Goal: Information Seeking & Learning: Learn about a topic

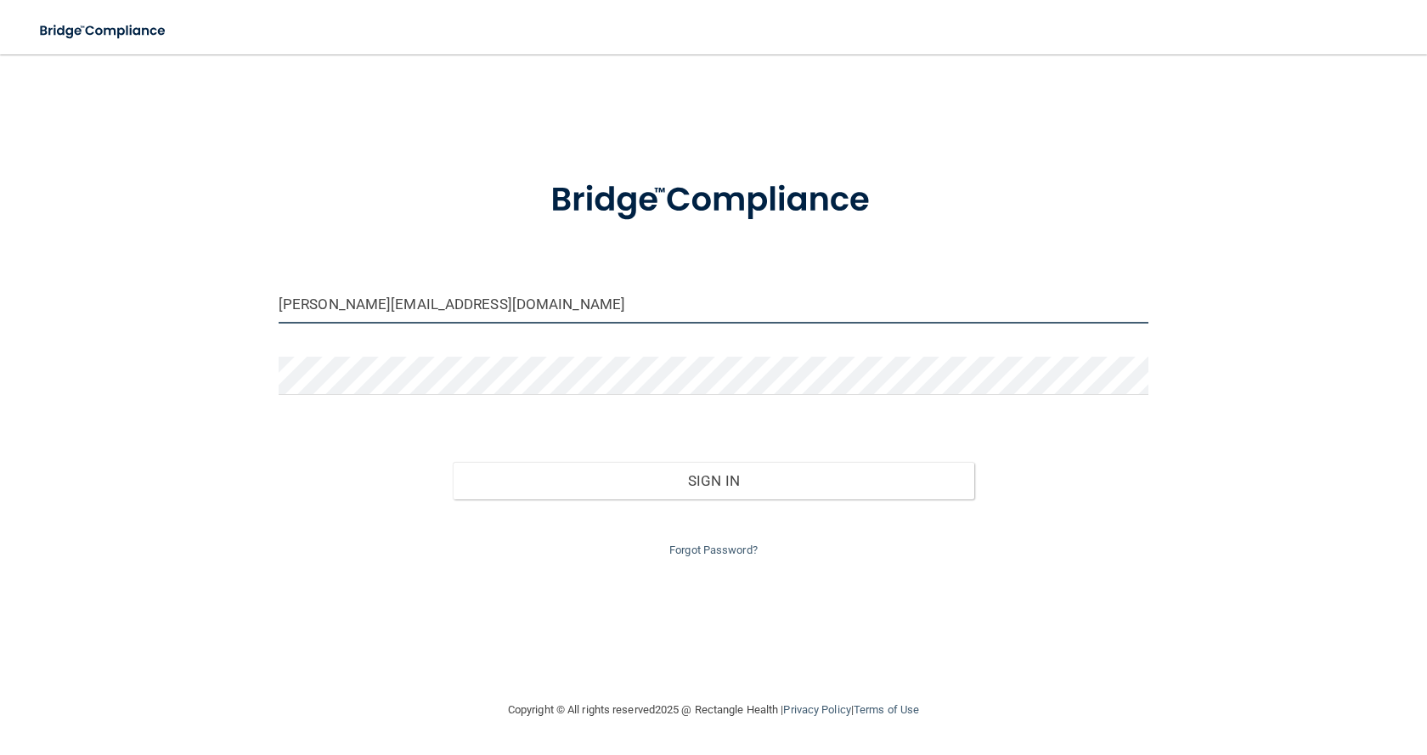
drag, startPoint x: 432, startPoint y: 295, endPoint x: 257, endPoint y: 316, distance: 176.2
click at [257, 316] on div "[PERSON_NAME][EMAIL_ADDRESS][DOMAIN_NAME] Invalid email/password. You don't hav…" at bounding box center [713, 376] width 1359 height 611
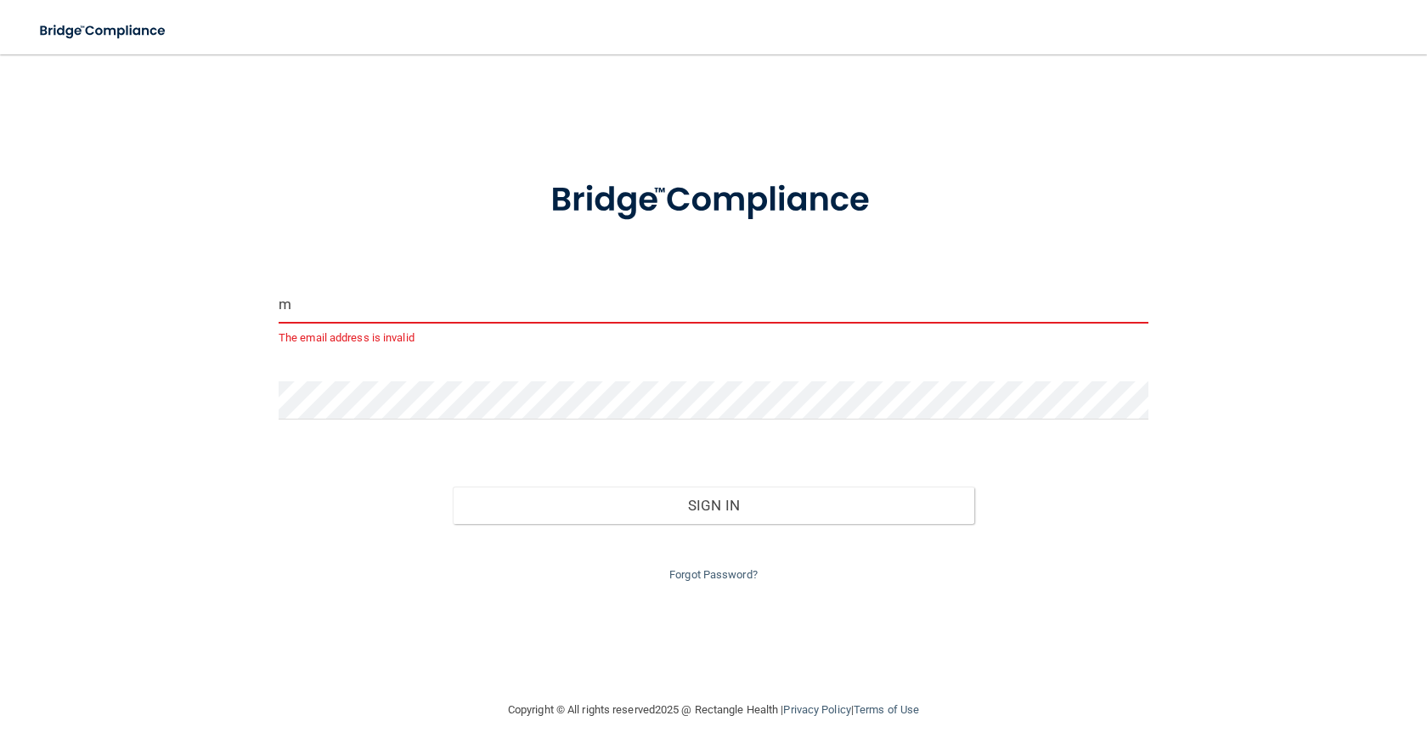
type input "m"
click at [226, 399] on div "m The email address is invalid Invalid email/password. You don't have permissio…" at bounding box center [713, 376] width 1359 height 611
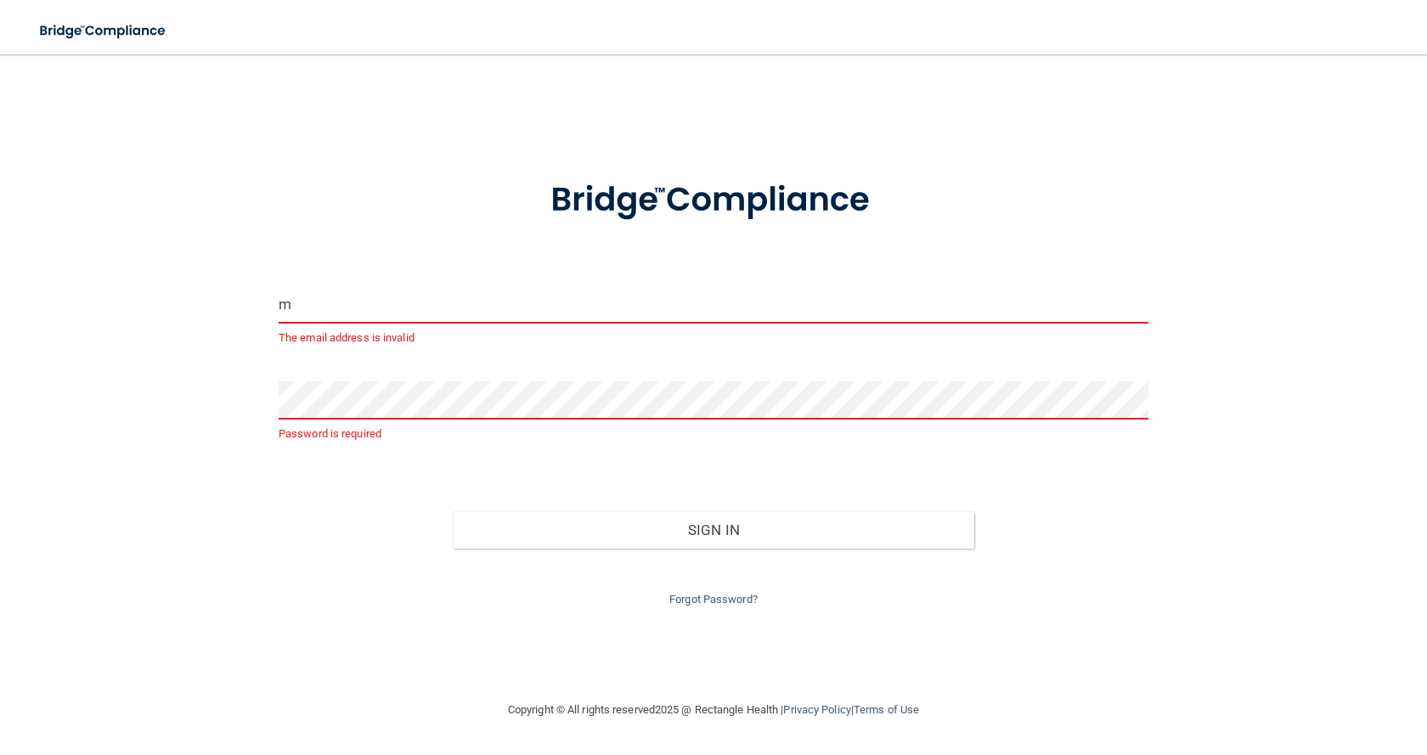
drag, startPoint x: 305, startPoint y: 306, endPoint x: 259, endPoint y: 304, distance: 45.9
click at [259, 307] on div "m The email address is invalid Password is required Invalid email/password. You…" at bounding box center [713, 376] width 1359 height 611
type input "A"
click at [453, 511] on button "Sign In" at bounding box center [713, 529] width 521 height 37
drag, startPoint x: 343, startPoint y: 301, endPoint x: 375, endPoint y: 314, distance: 34.7
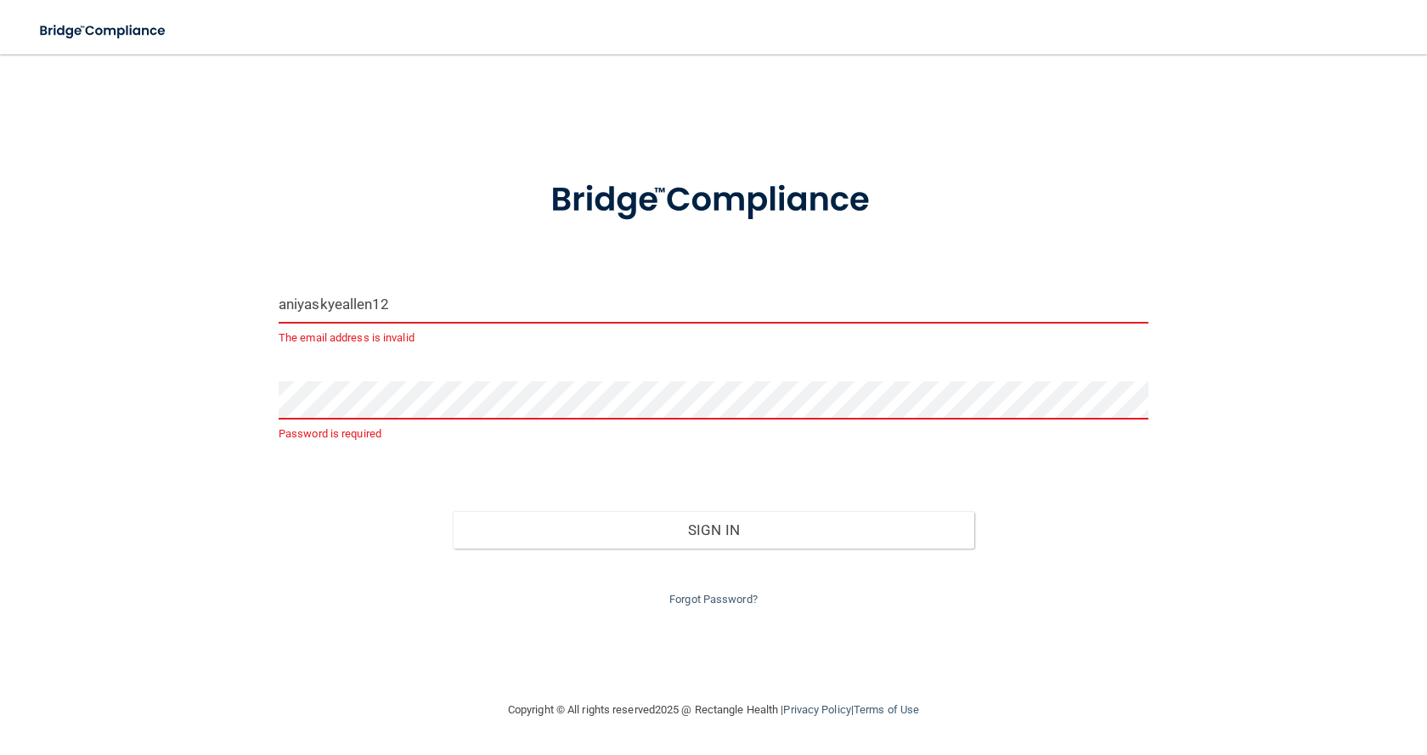
click at [375, 314] on input "aniyaskyeallen12" at bounding box center [714, 304] width 870 height 38
click at [373, 374] on form "aniyaskye12 The email address is invalid Password is required Invalid email/pas…" at bounding box center [714, 382] width 870 height 453
click at [393, 291] on input "aniyaskye12" at bounding box center [714, 304] width 870 height 38
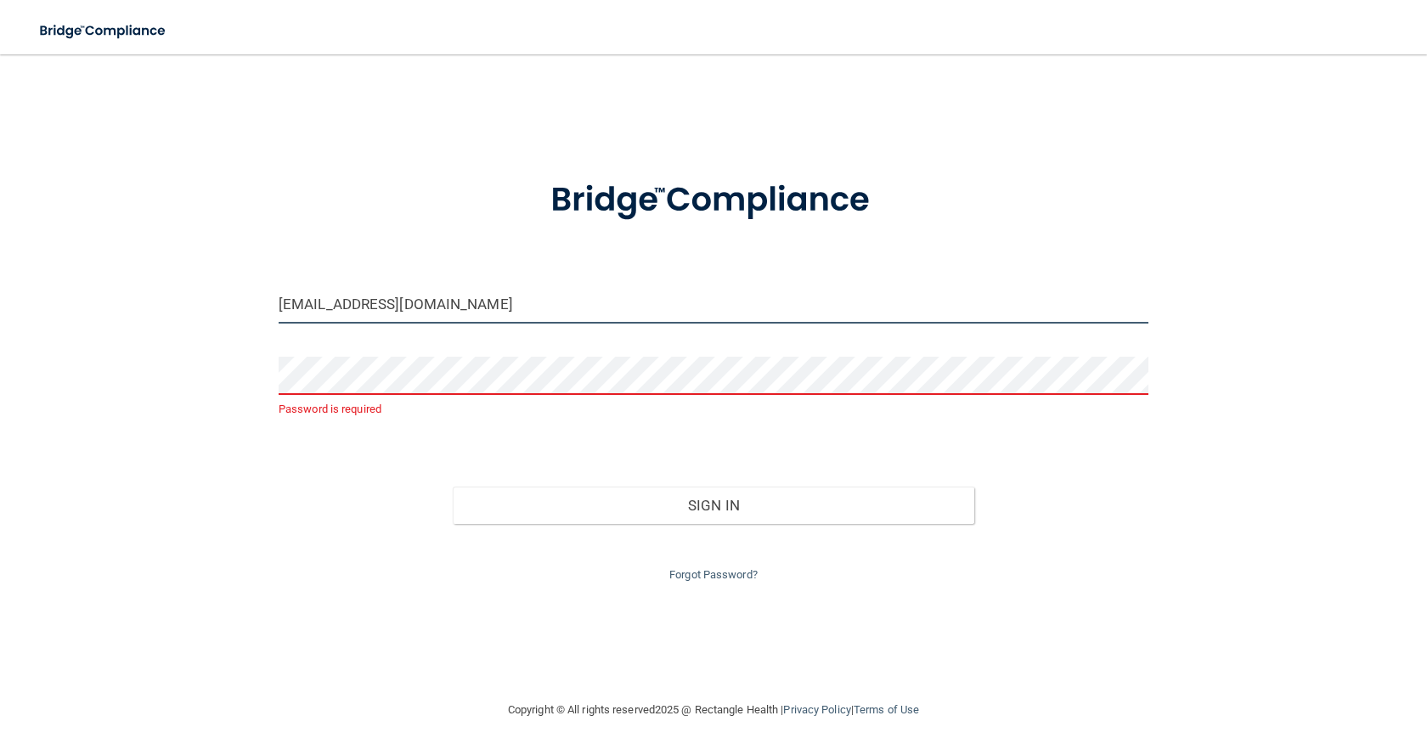
type input "[EMAIL_ADDRESS][DOMAIN_NAME]"
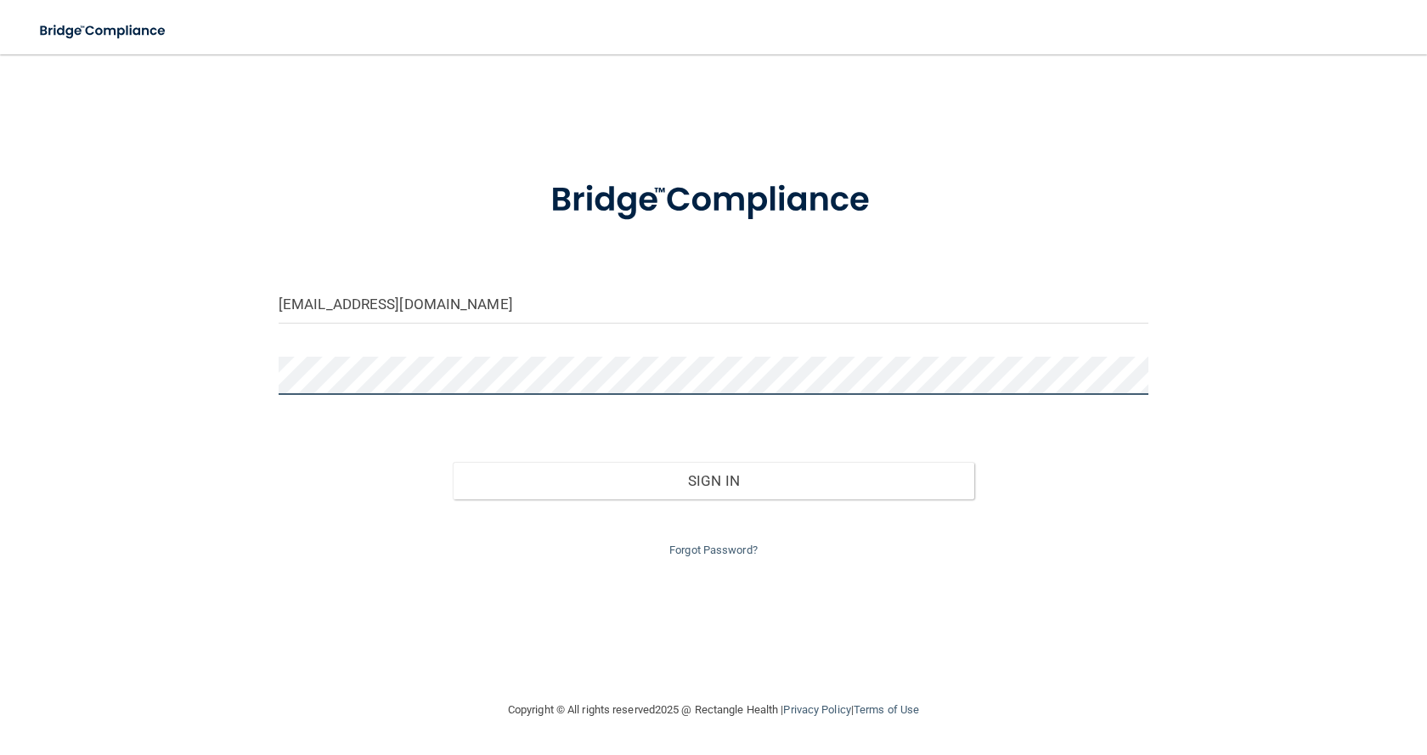
click at [453, 462] on button "Sign In" at bounding box center [713, 480] width 521 height 37
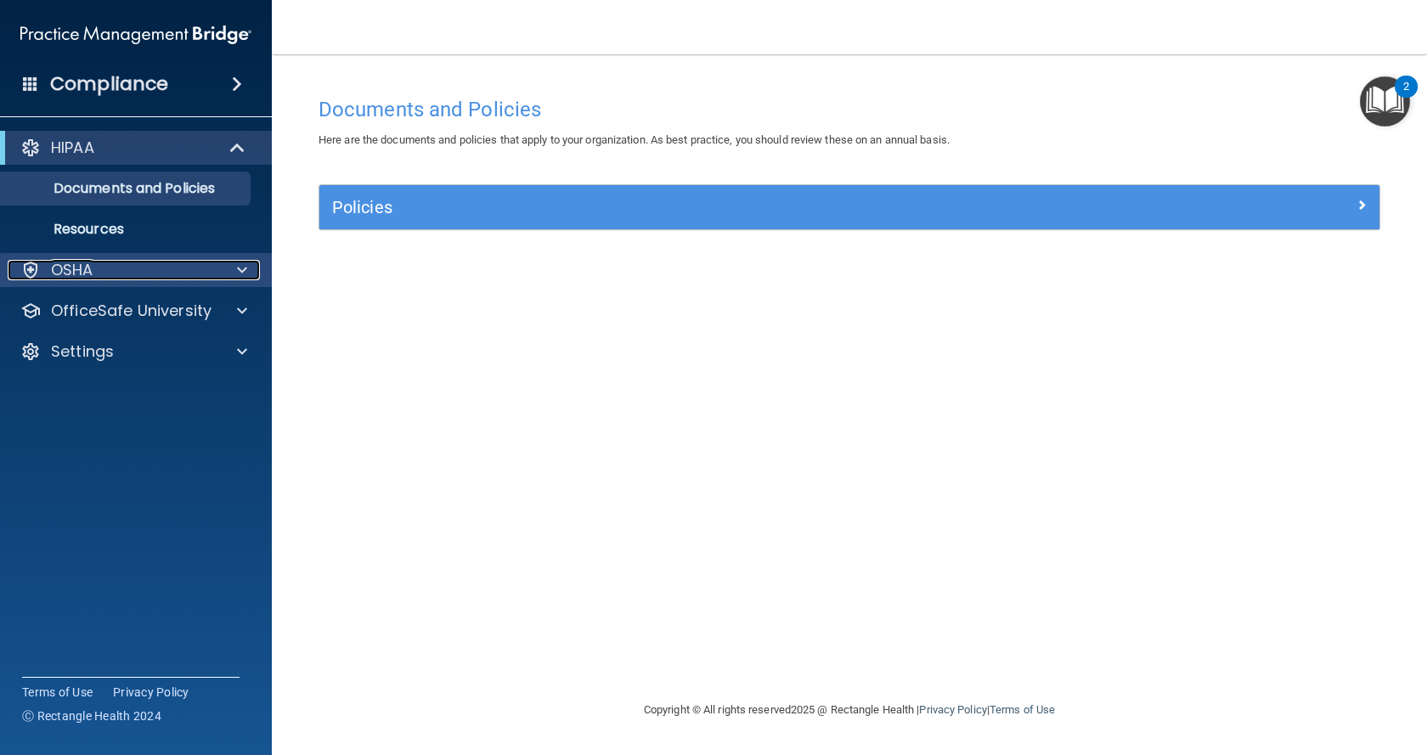
click at [106, 268] on div "OSHA" at bounding box center [113, 270] width 211 height 20
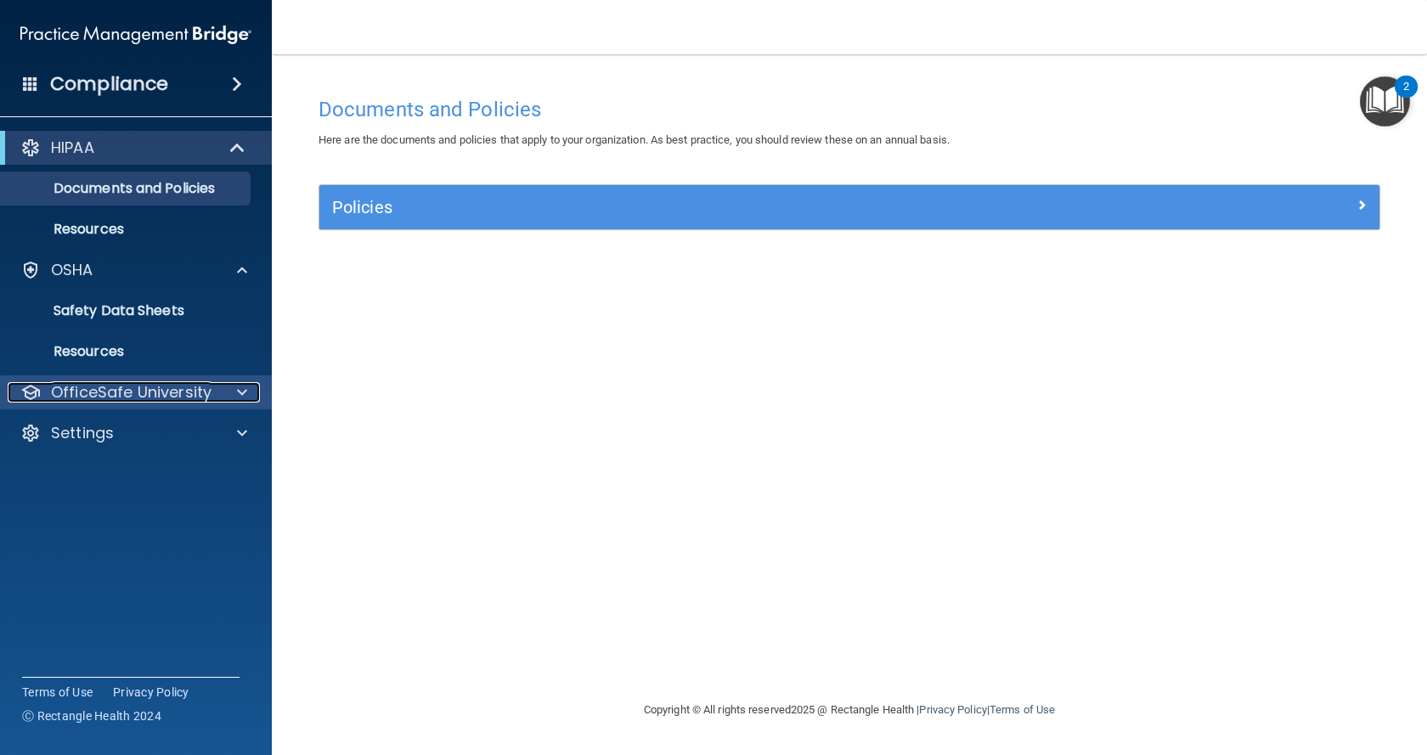
click at [120, 390] on p "OfficeSafe University" at bounding box center [131, 392] width 160 height 20
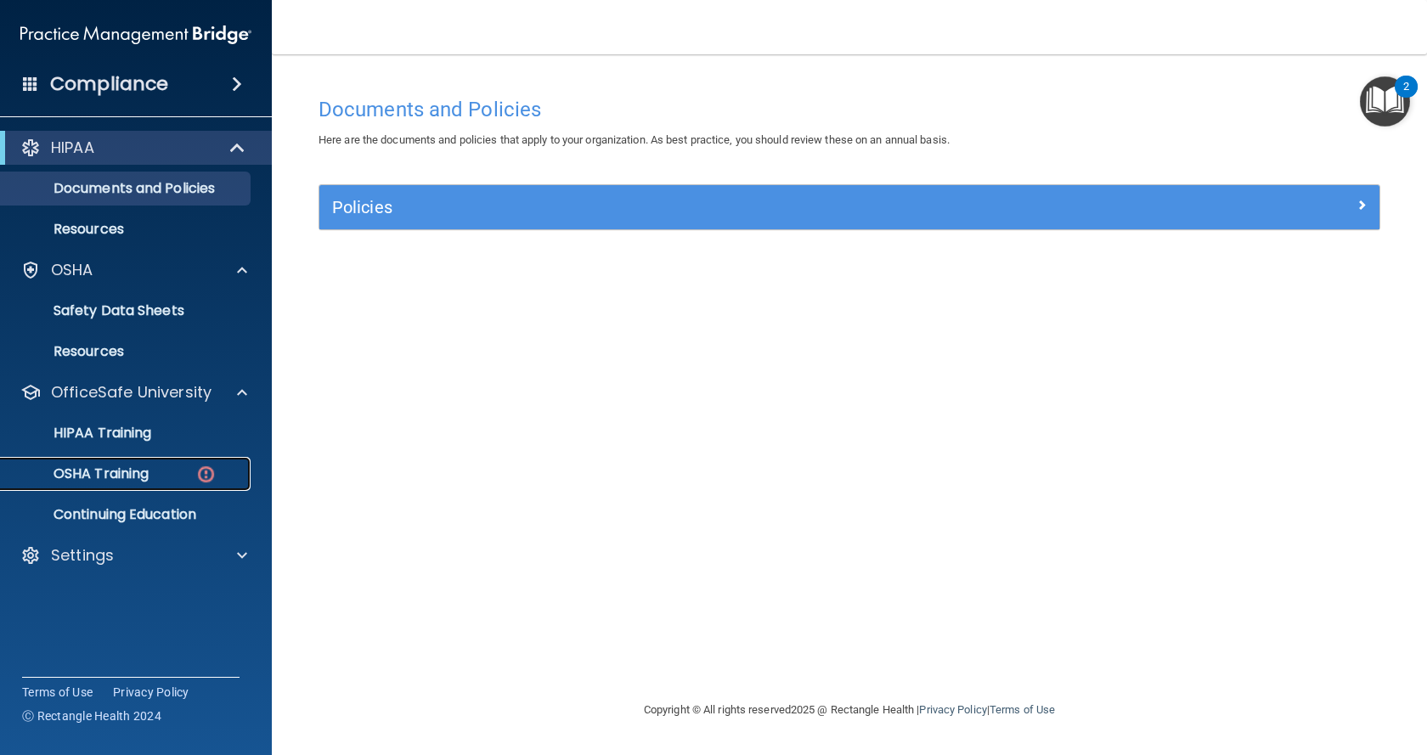
click at [123, 465] on p "OSHA Training" at bounding box center [80, 473] width 138 height 17
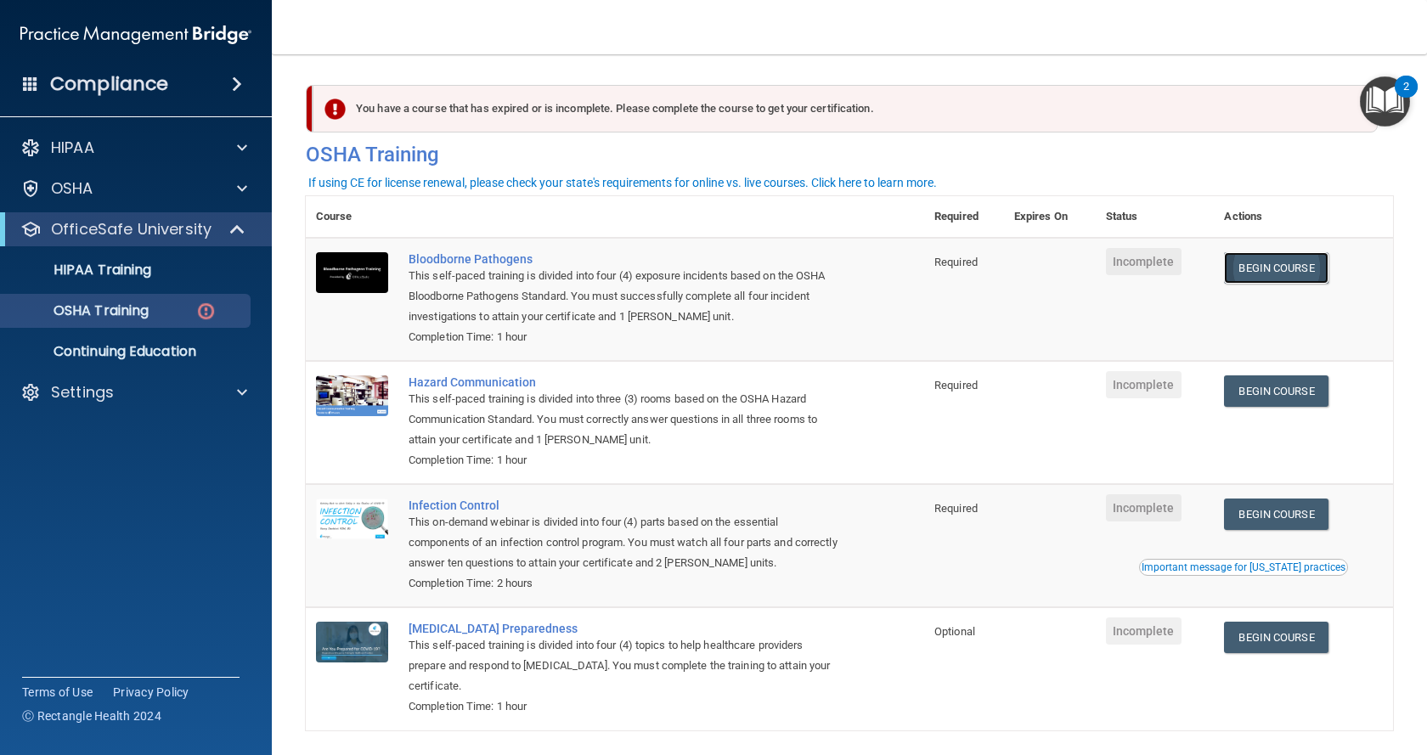
click at [1278, 272] on link "Begin Course" at bounding box center [1276, 267] width 104 height 31
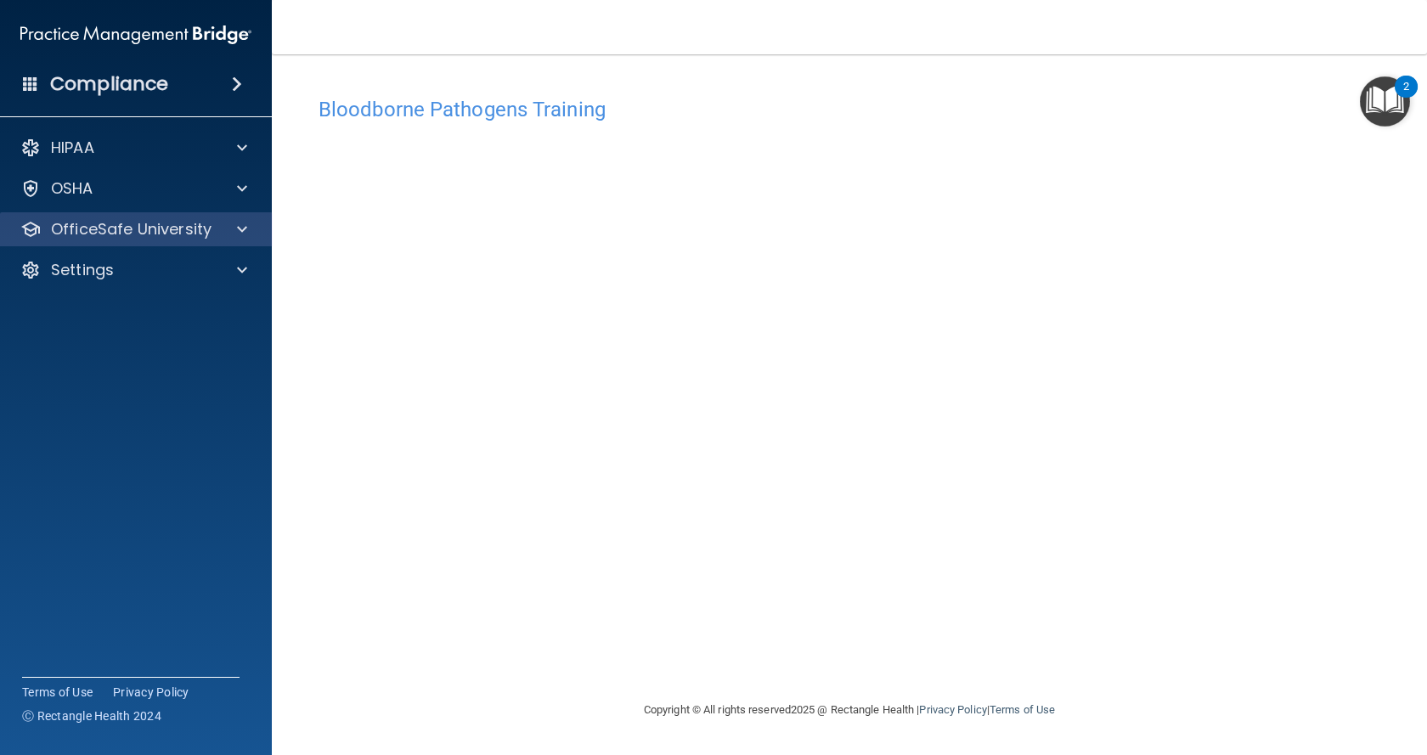
click at [189, 240] on div "OfficeSafe University" at bounding box center [136, 229] width 273 height 34
click at [237, 239] on div "OfficeSafe University" at bounding box center [136, 229] width 273 height 34
click at [243, 238] on span at bounding box center [242, 229] width 10 height 20
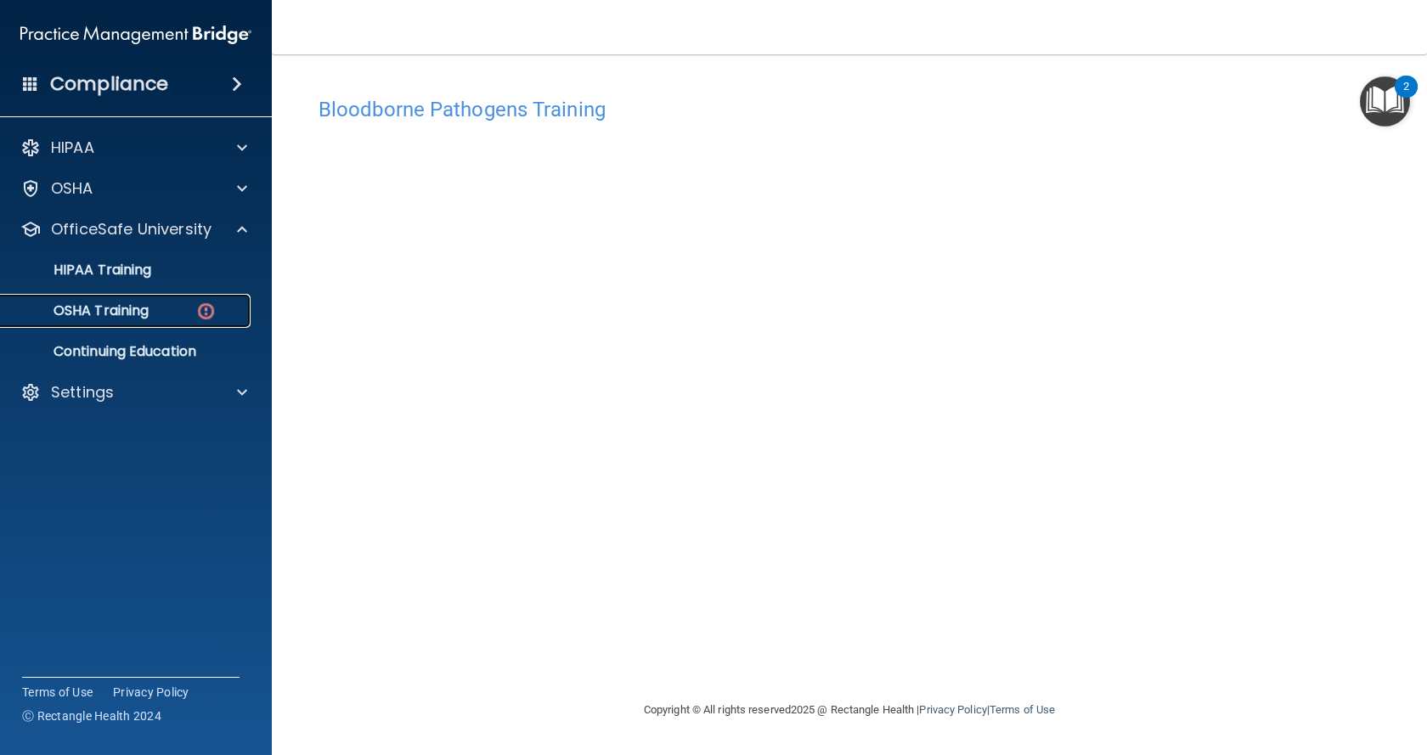
click at [171, 318] on div "OSHA Training" at bounding box center [127, 310] width 232 height 17
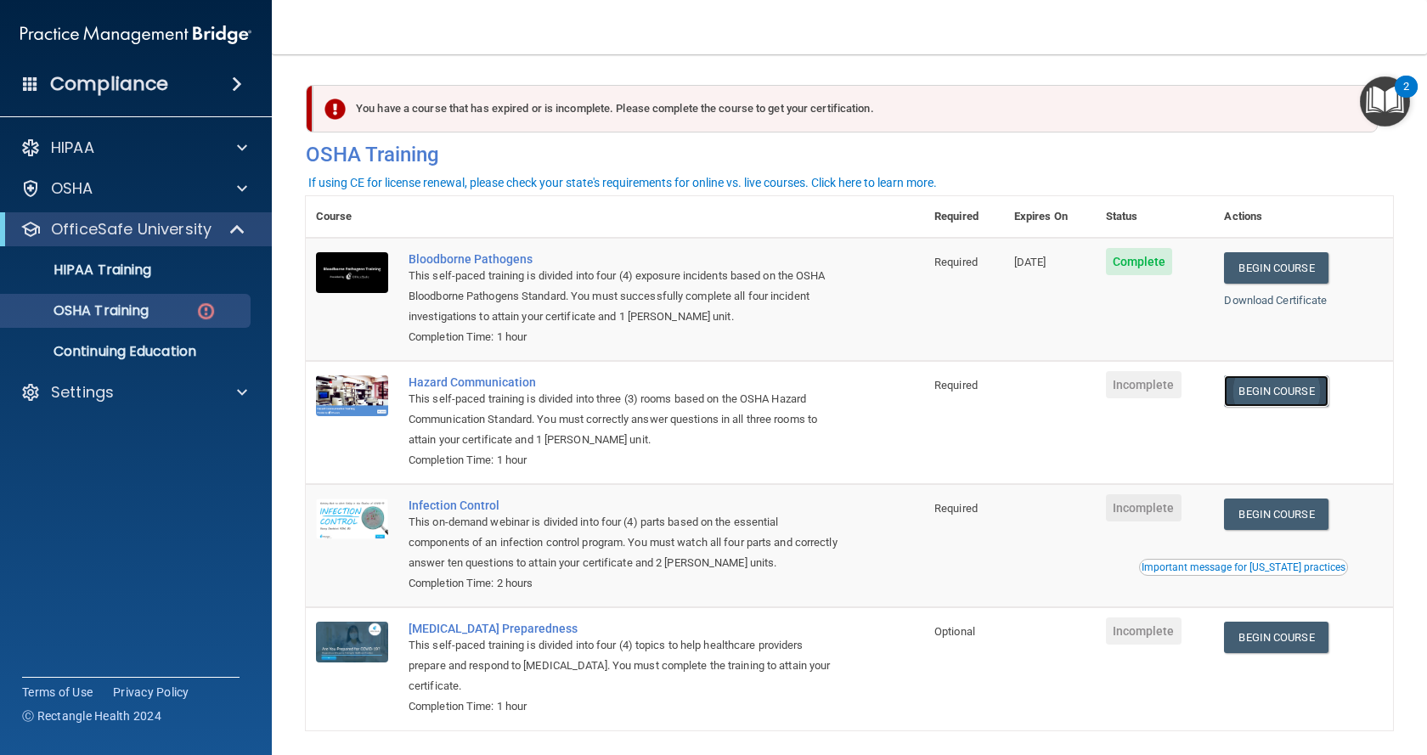
click at [1242, 392] on link "Begin Course" at bounding box center [1276, 390] width 104 height 31
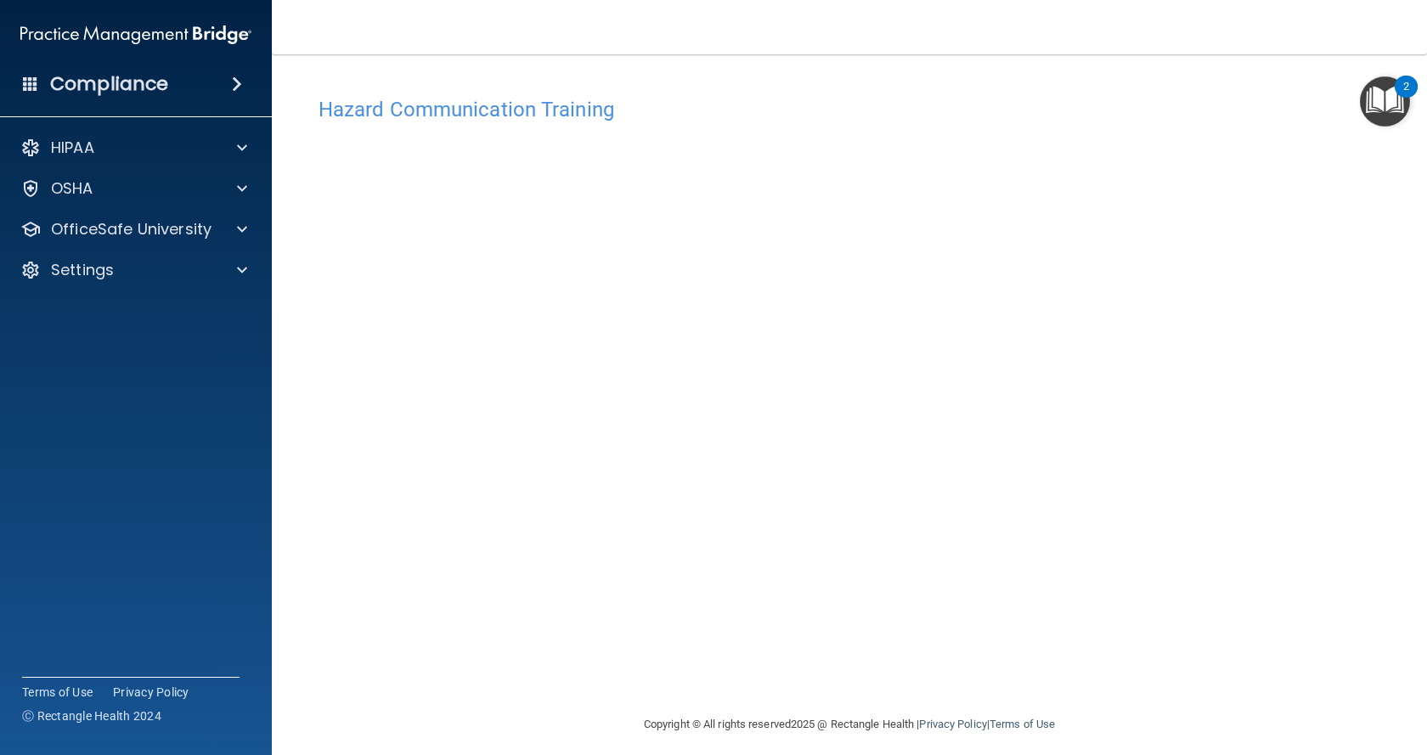
scroll to position [10, 0]
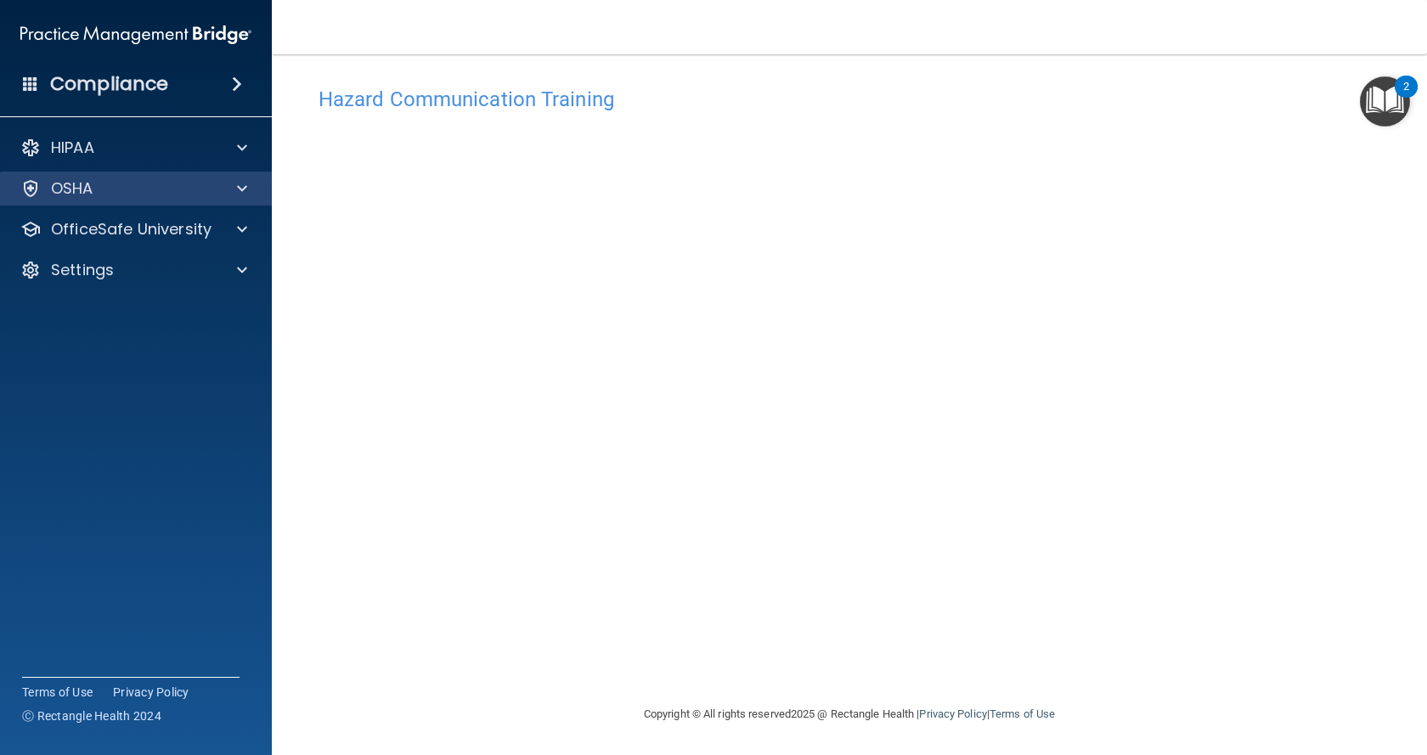
click at [228, 198] on div "OSHA" at bounding box center [136, 189] width 273 height 34
click at [231, 211] on div "HIPAA Documents and Policies Report an Incident Business Associates Emergency P…" at bounding box center [136, 212] width 273 height 177
click at [236, 204] on div "OSHA" at bounding box center [136, 189] width 273 height 34
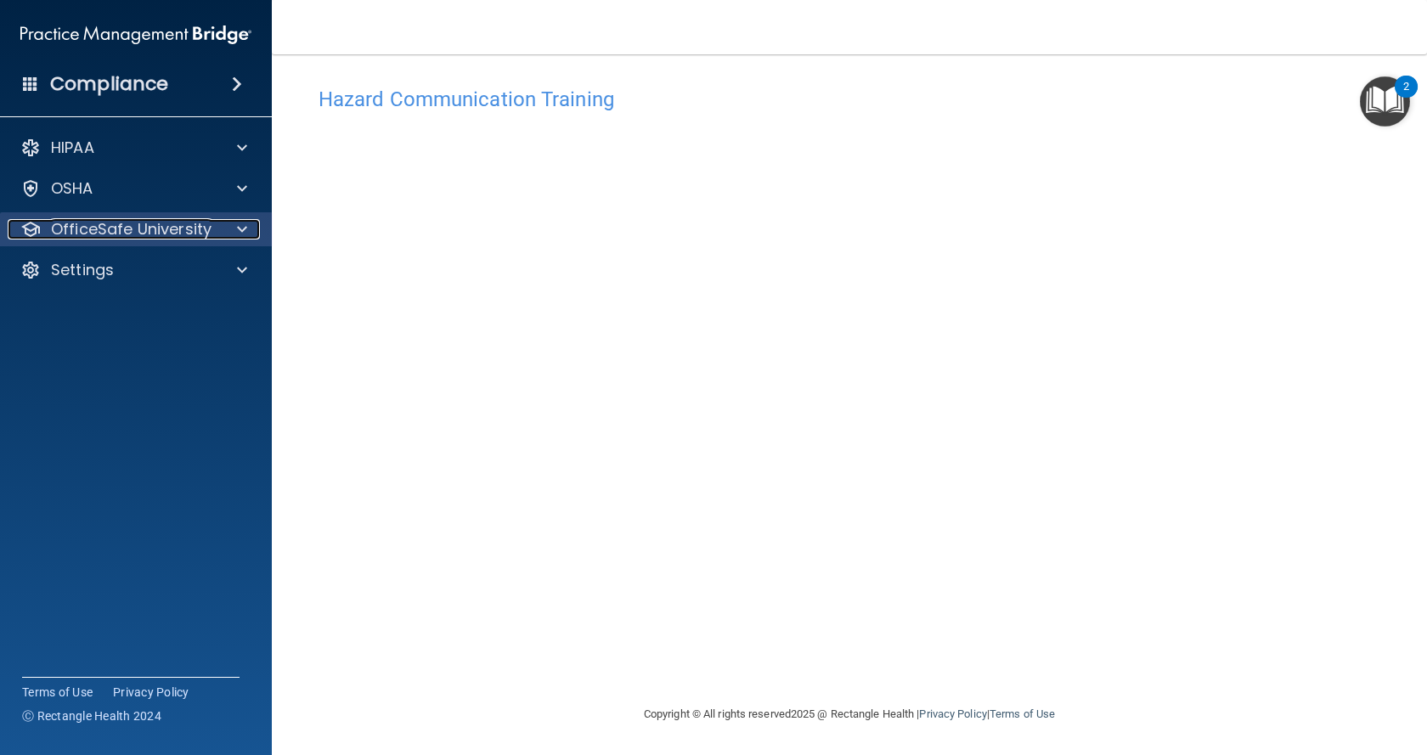
click at [237, 235] on span at bounding box center [242, 229] width 10 height 20
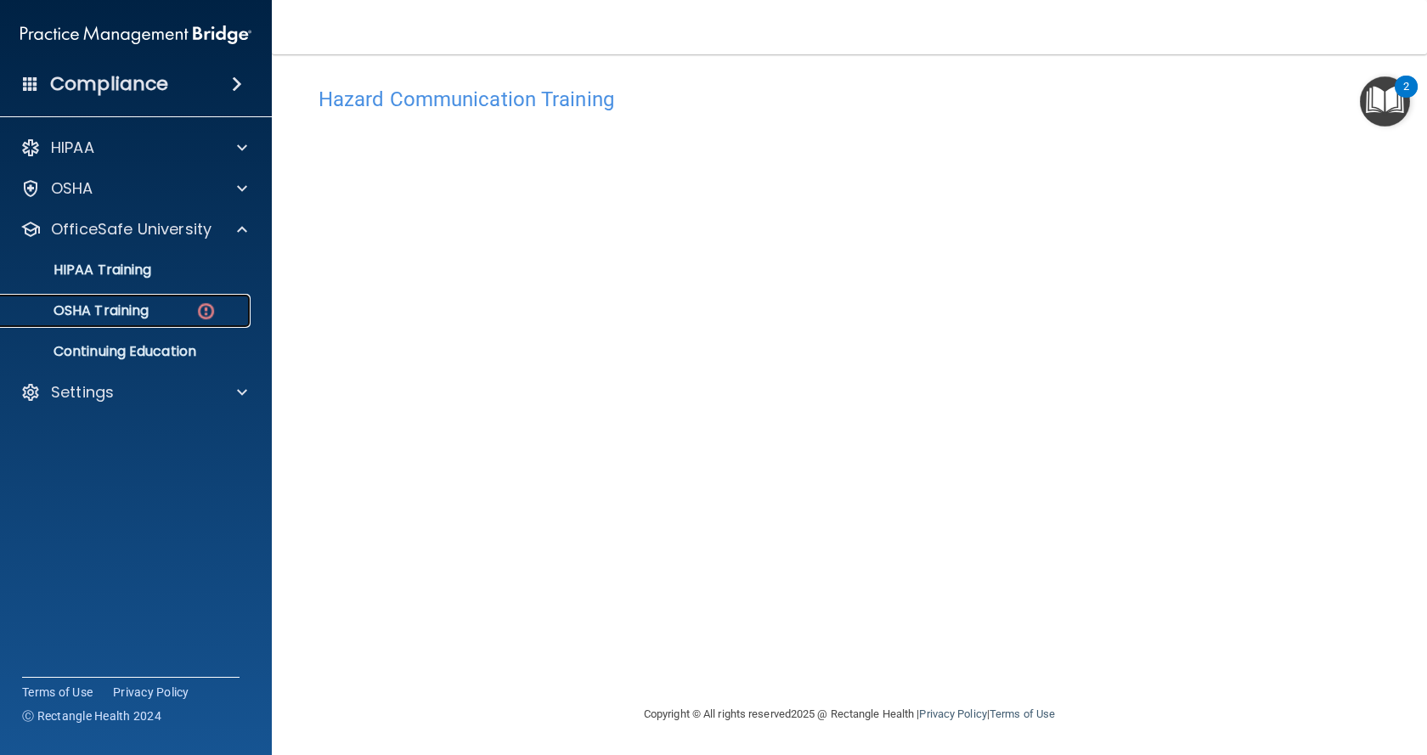
click at [175, 318] on div "OSHA Training" at bounding box center [127, 310] width 232 height 17
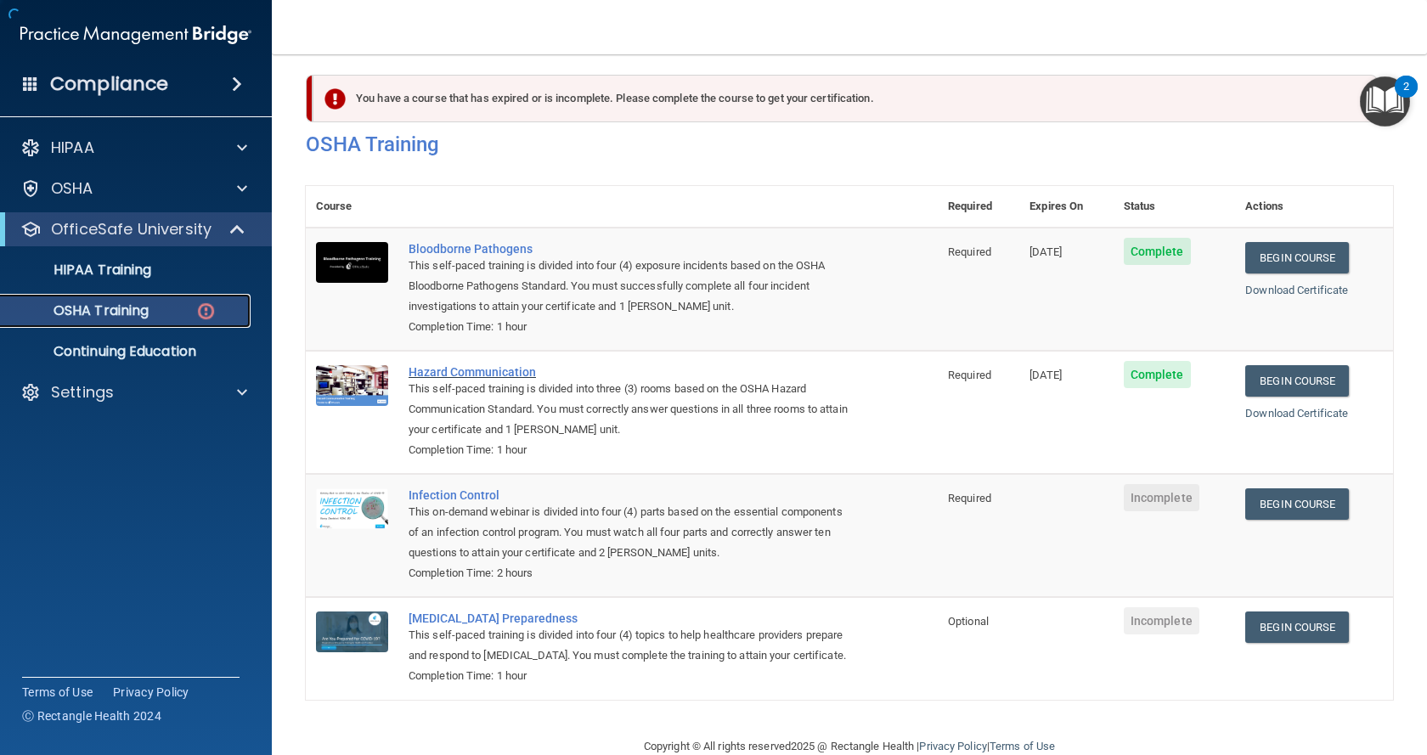
scroll to position [67, 0]
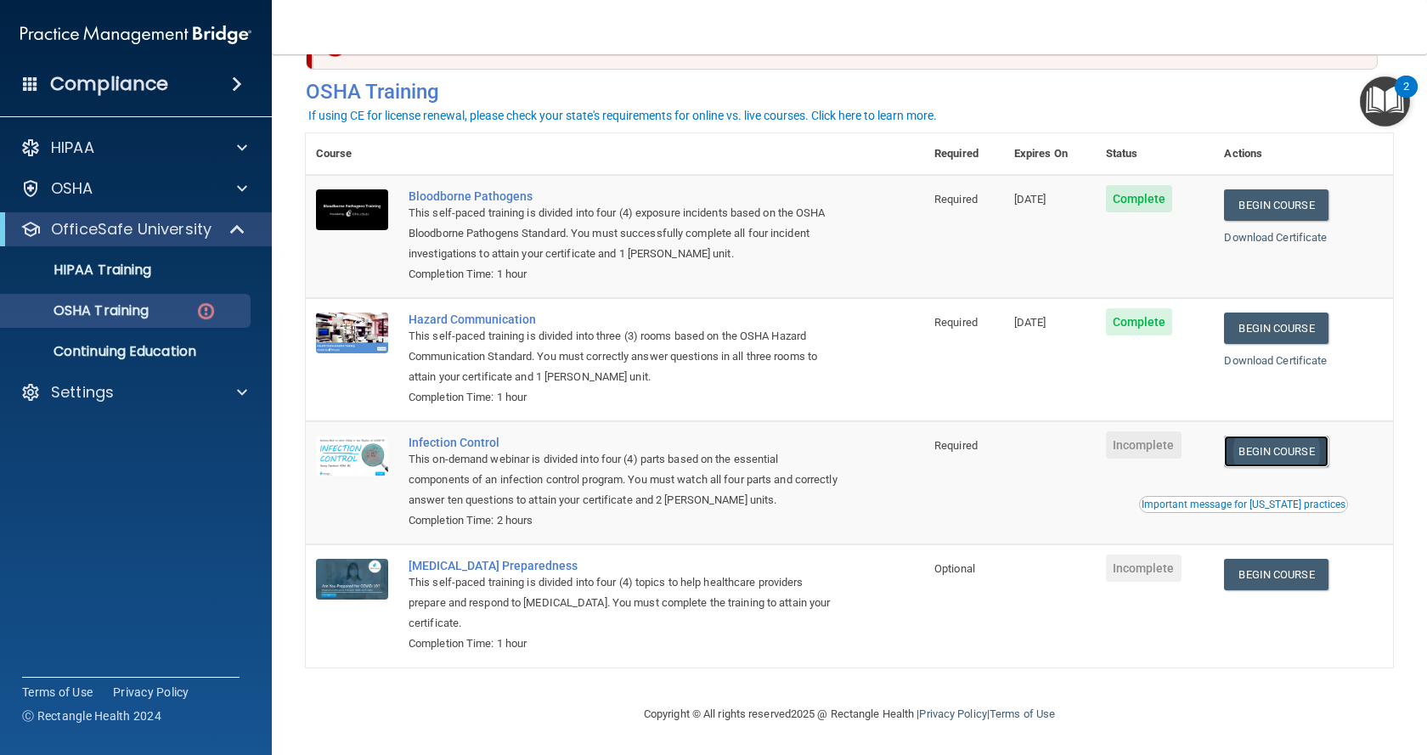
click at [1257, 459] on link "Begin Course" at bounding box center [1276, 451] width 104 height 31
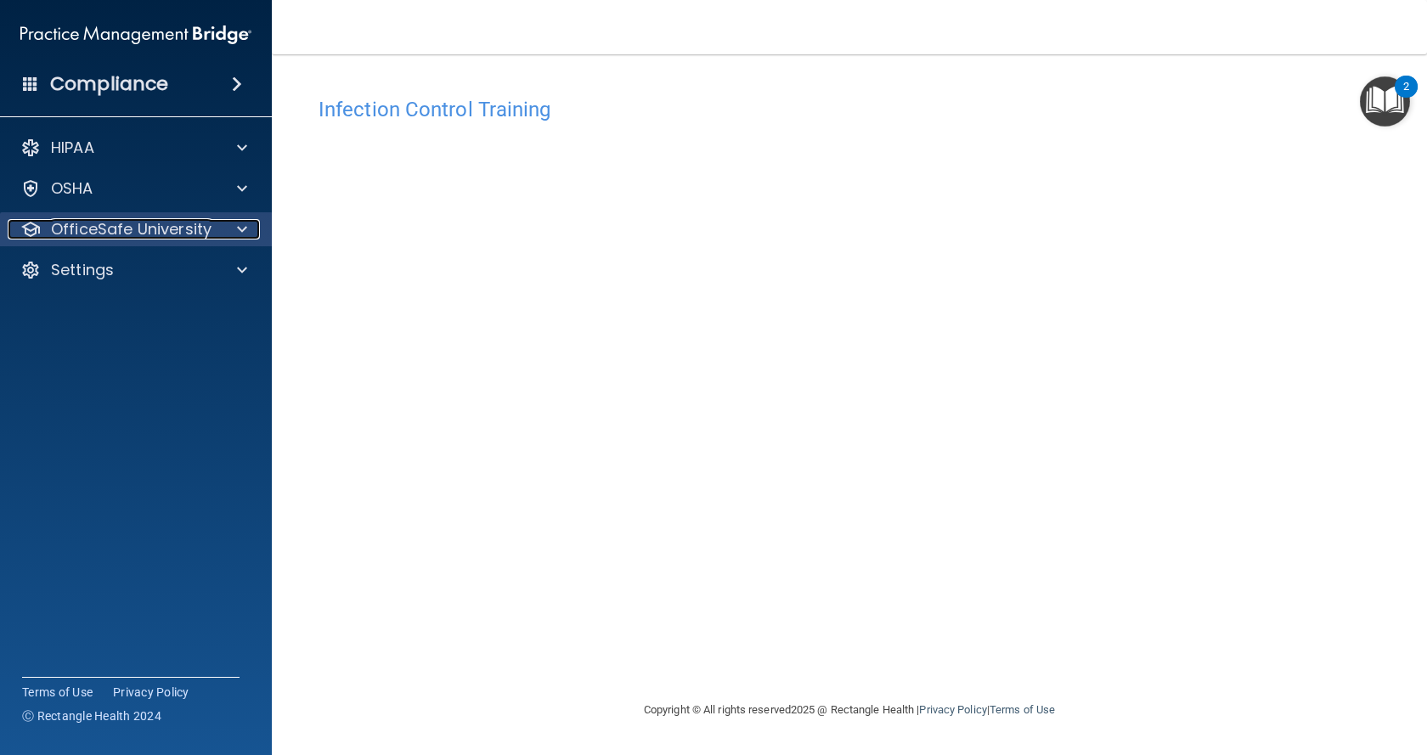
click at [155, 230] on p "OfficeSafe University" at bounding box center [131, 229] width 160 height 20
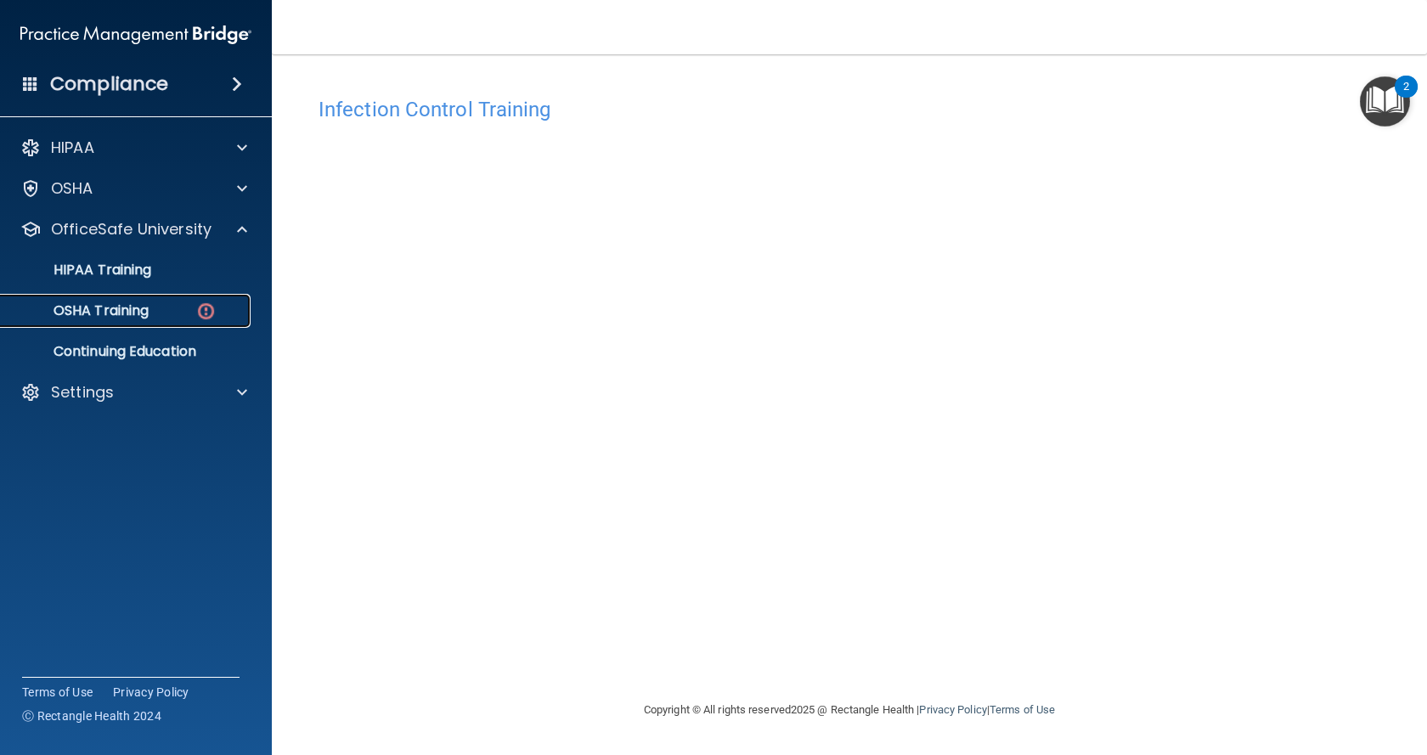
click at [149, 310] on p "OSHA Training" at bounding box center [80, 310] width 138 height 17
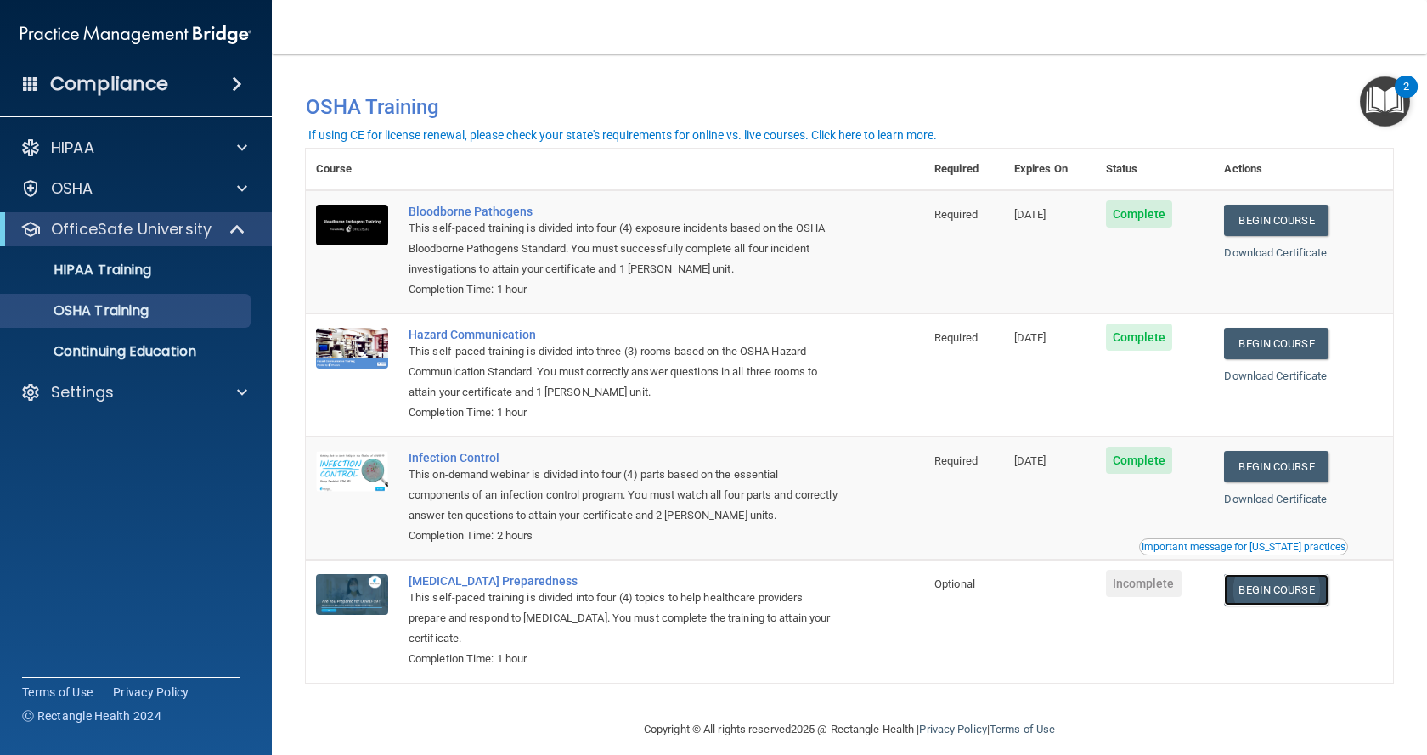
click at [1267, 594] on link "Begin Course" at bounding box center [1276, 589] width 104 height 31
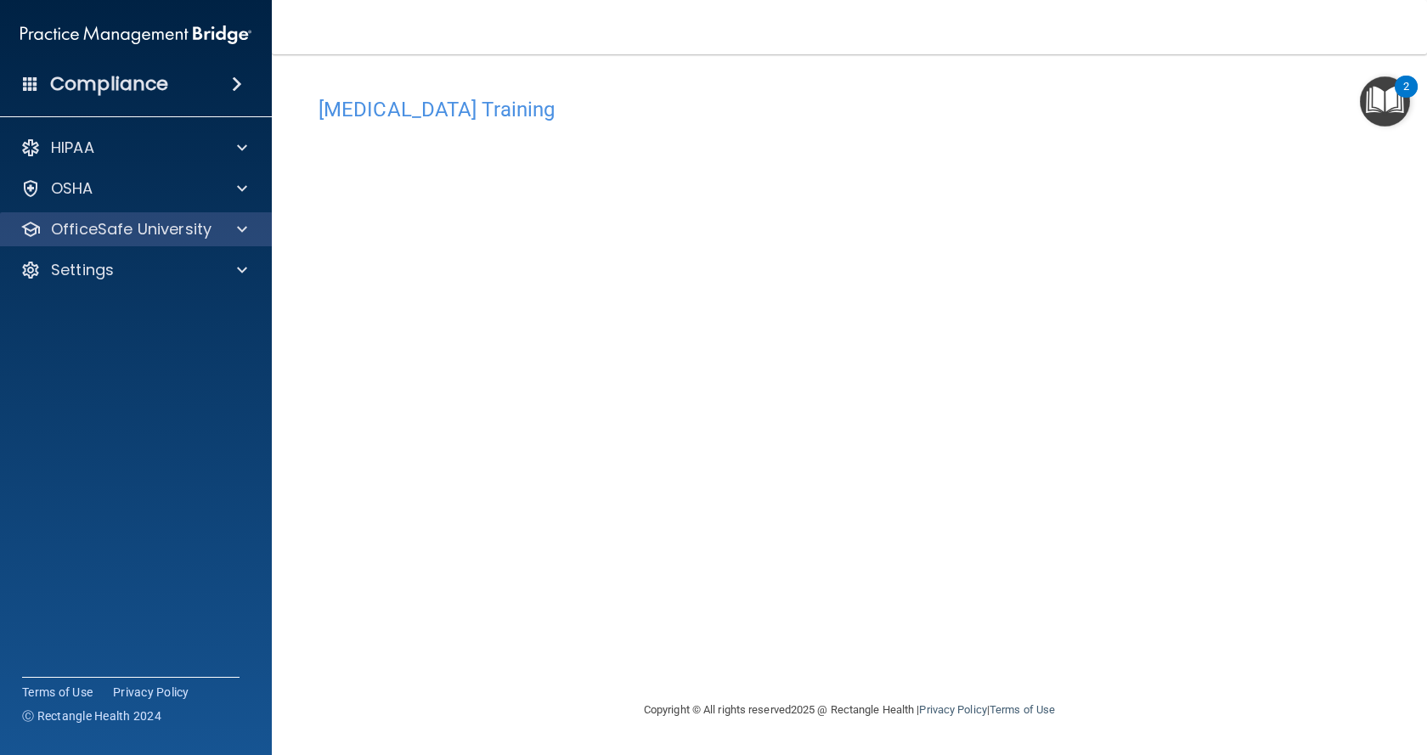
click at [181, 242] on div "OfficeSafe University" at bounding box center [136, 229] width 273 height 34
click at [232, 228] on div at bounding box center [239, 229] width 42 height 20
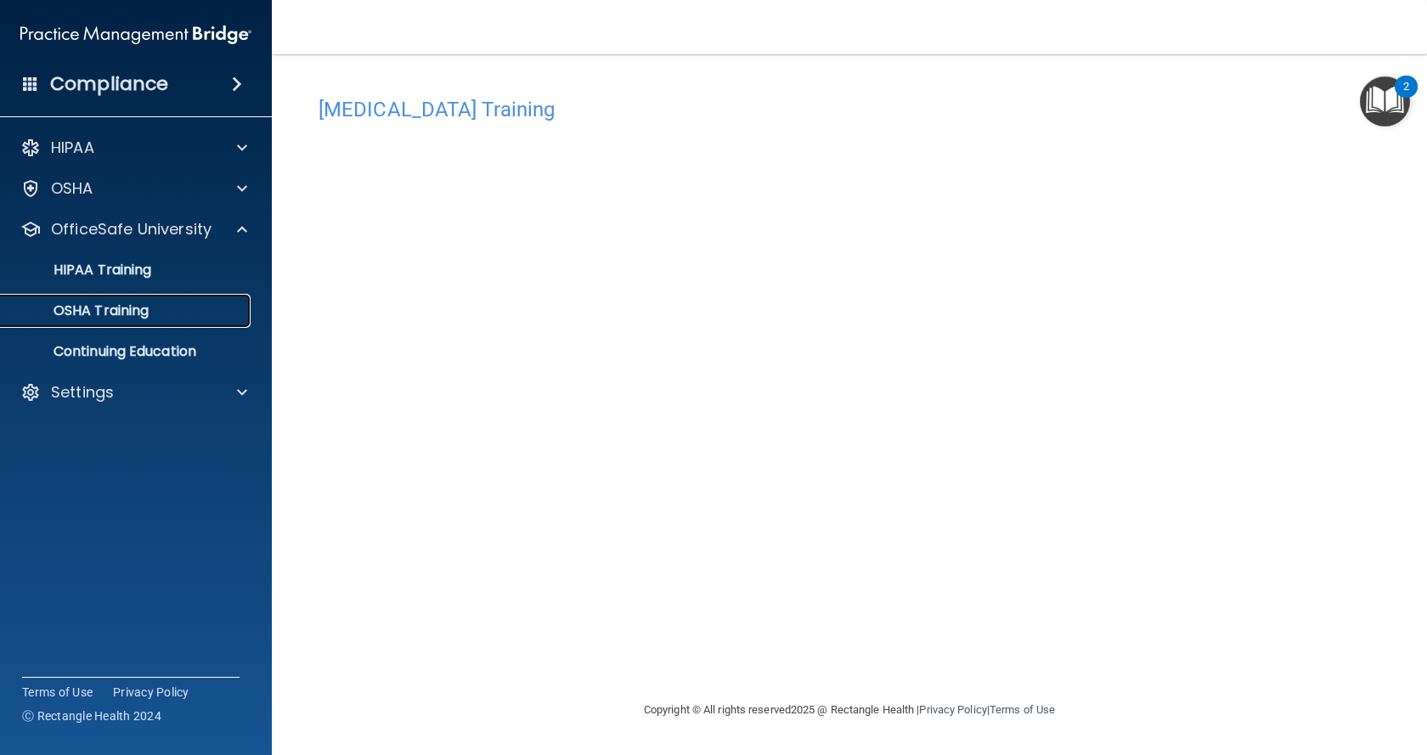
click at [122, 321] on link "OSHA Training" at bounding box center [116, 311] width 267 height 34
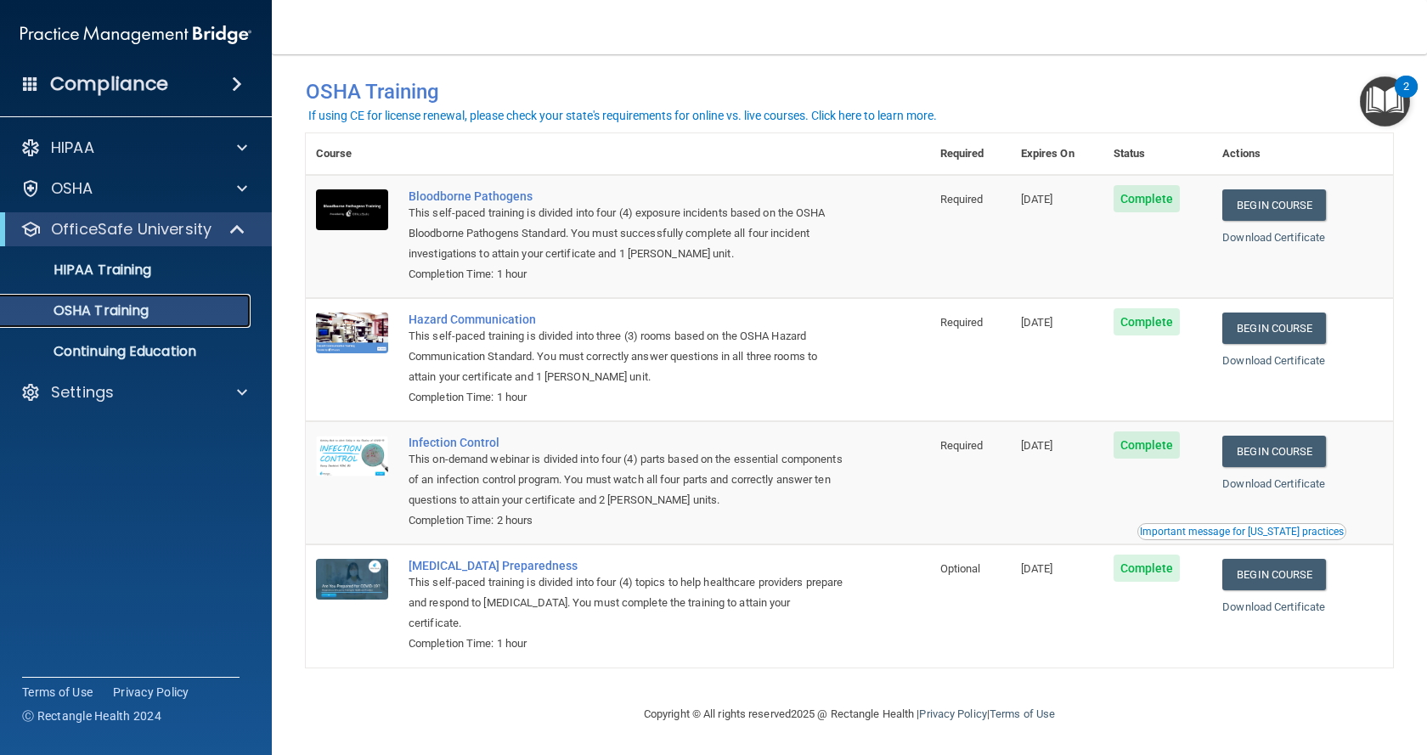
scroll to position [20, 0]
click at [144, 345] on p "Continuing Education" at bounding box center [127, 351] width 232 height 17
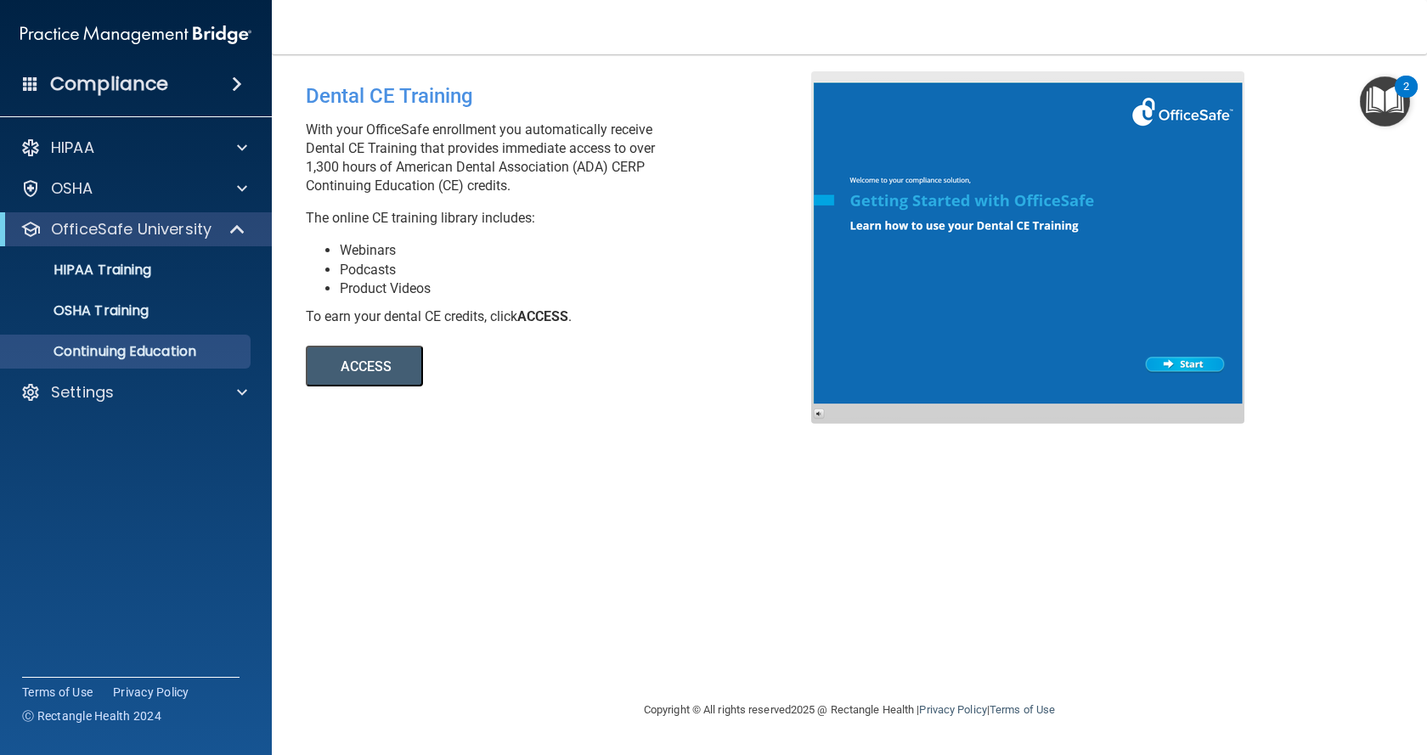
click at [93, 80] on h4 "Compliance" at bounding box center [109, 84] width 118 height 24
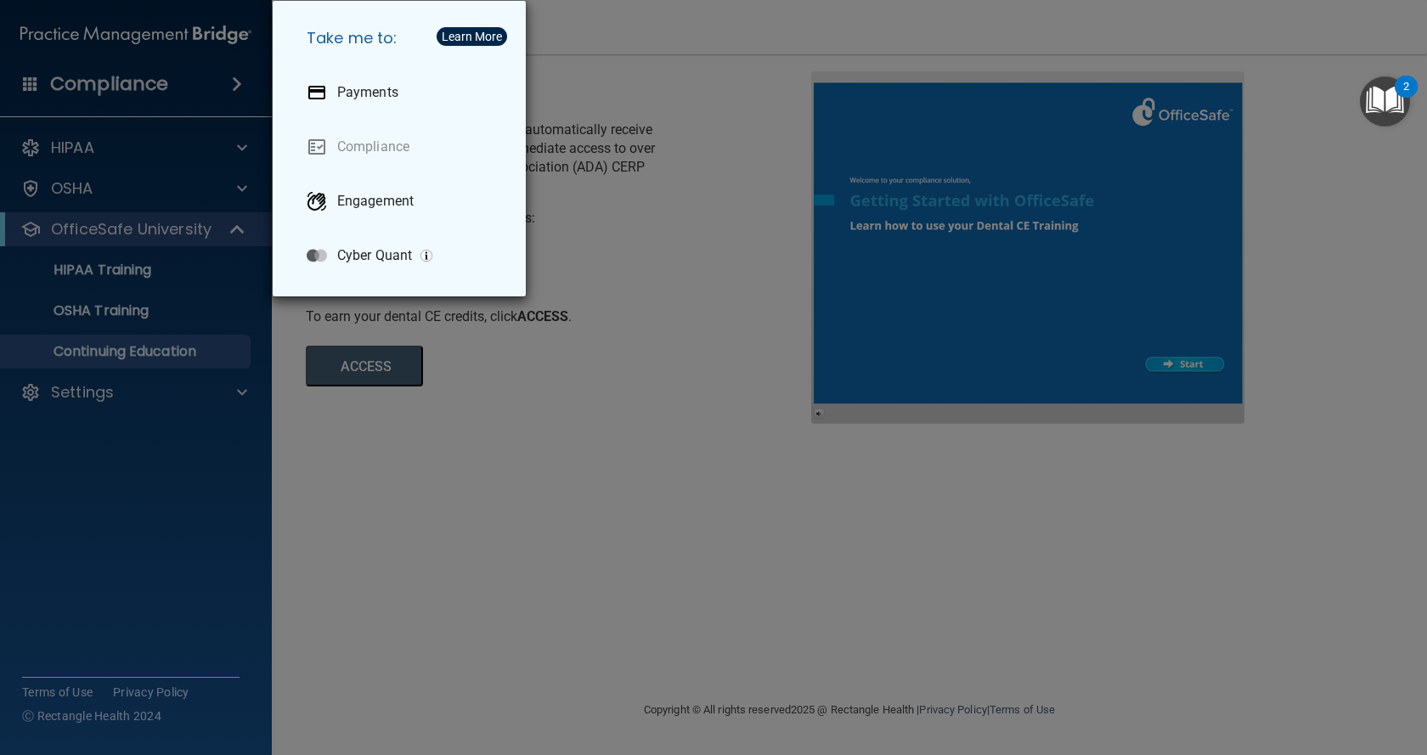
click at [72, 380] on div "Take me to: Payments Compliance Engagement Cyber Quant" at bounding box center [713, 377] width 1427 height 755
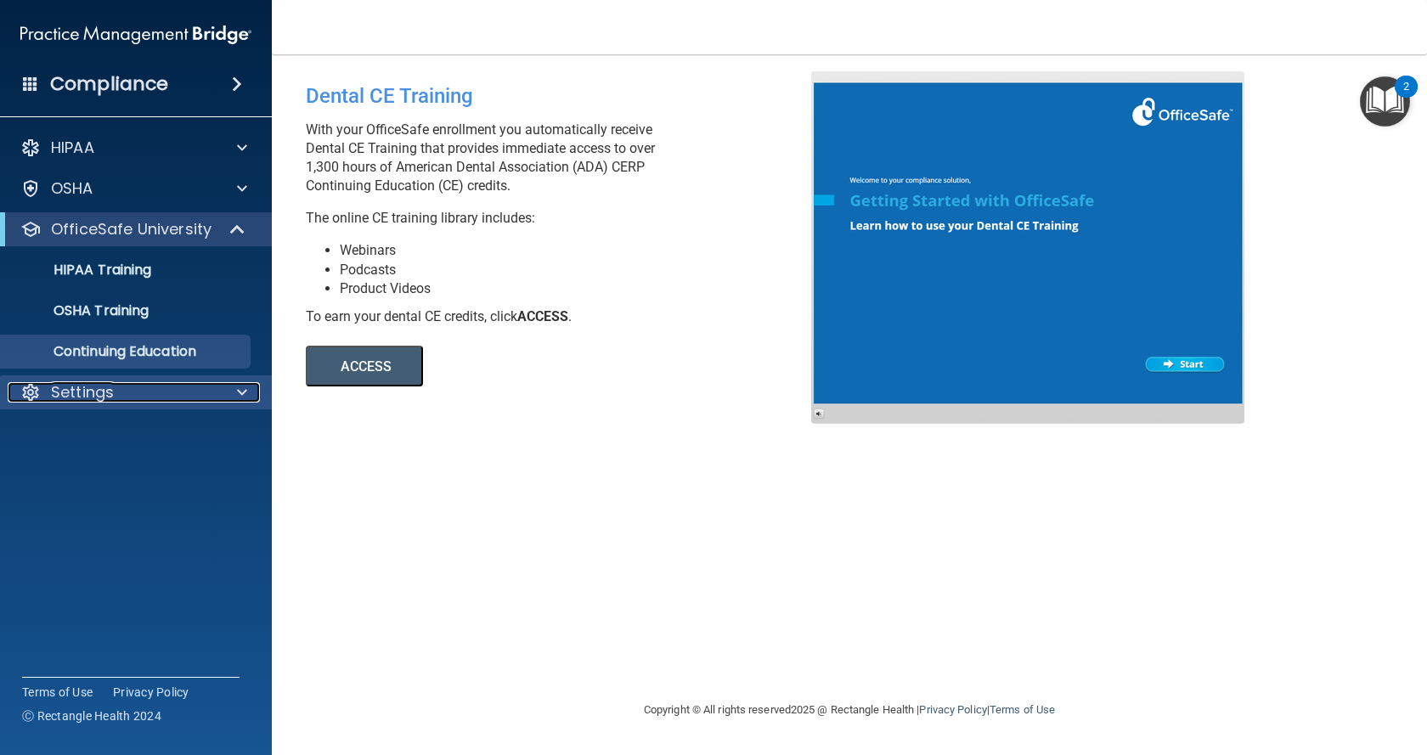
click at [213, 387] on div "Settings" at bounding box center [113, 392] width 211 height 20
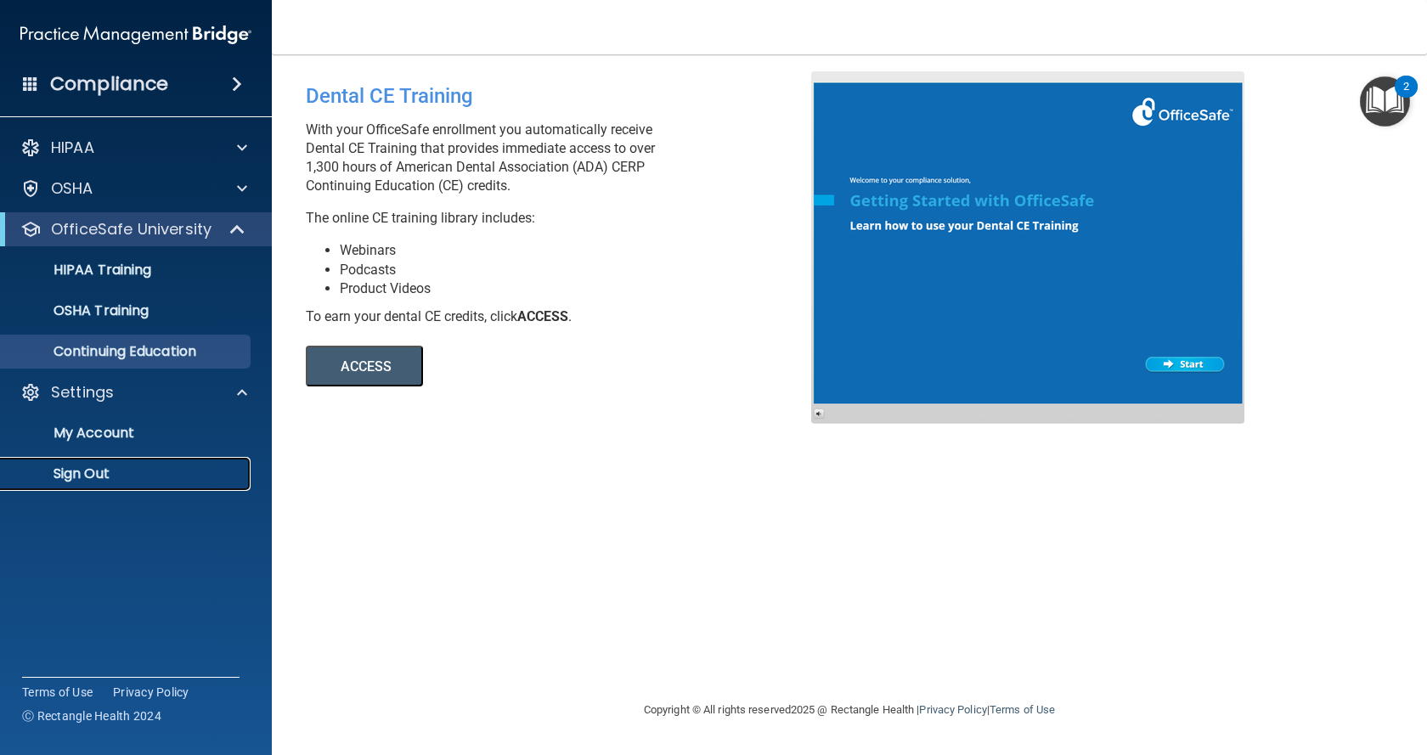
click at [95, 465] on p "Sign Out" at bounding box center [127, 473] width 232 height 17
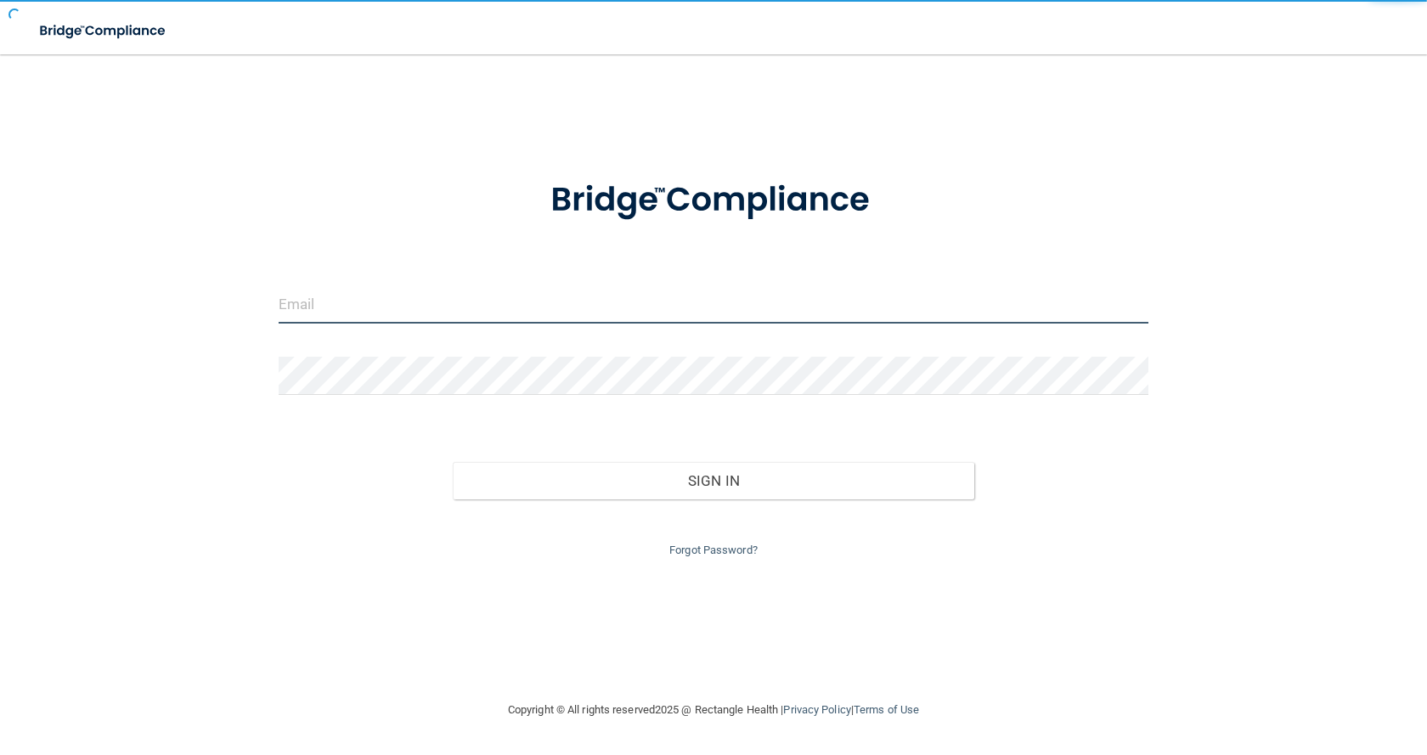
type input "[PERSON_NAME][EMAIL_ADDRESS][DOMAIN_NAME]"
